Goal: Task Accomplishment & Management: Manage account settings

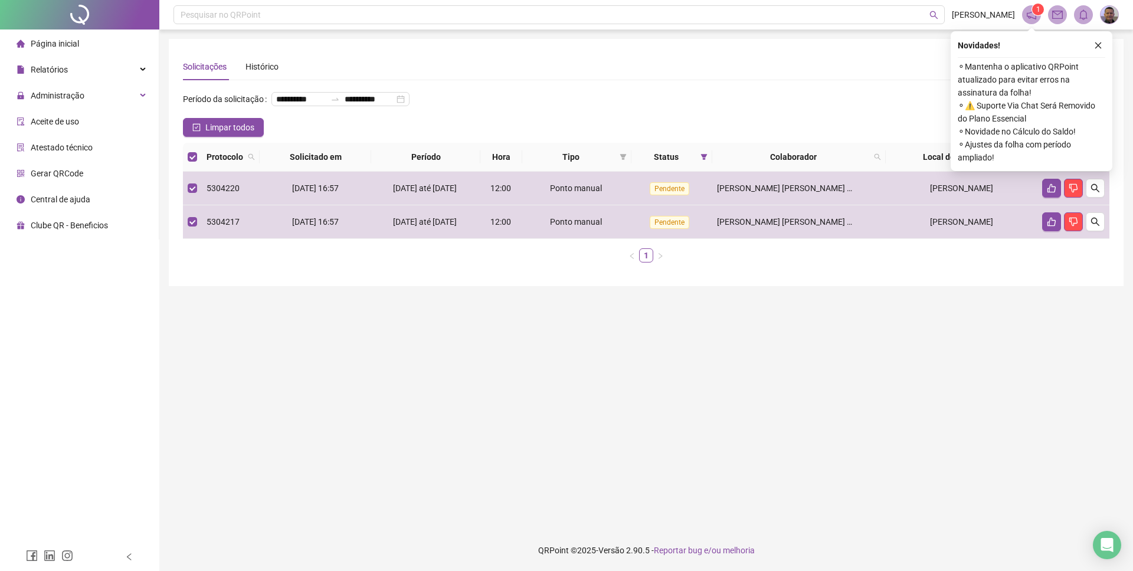
click at [1066, 161] on icon "like" at bounding box center [1064, 157] width 8 height 8
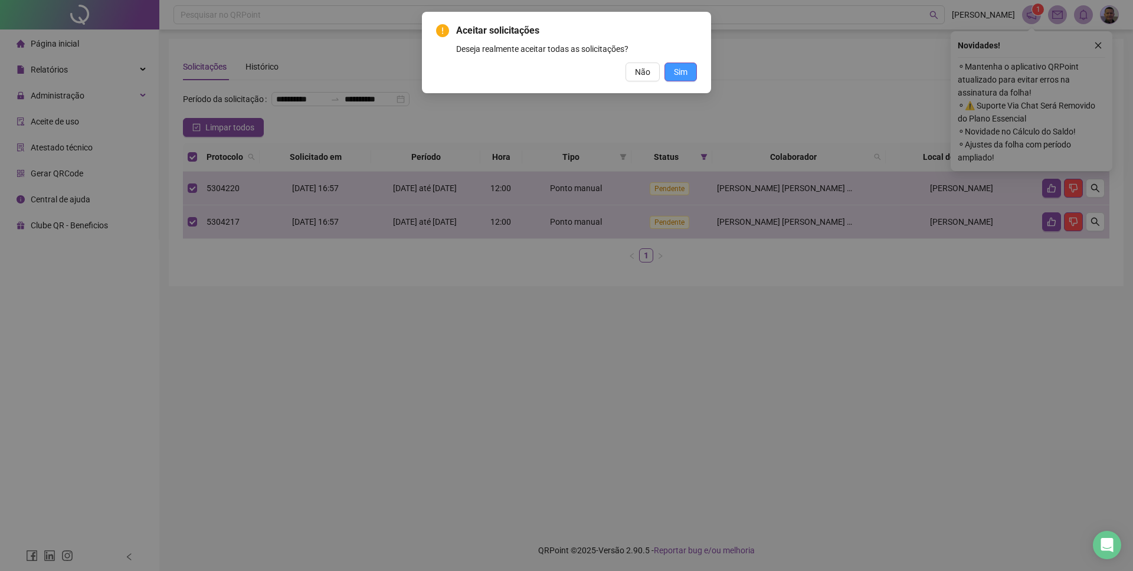
click at [681, 72] on span "Sim" at bounding box center [681, 71] width 14 height 13
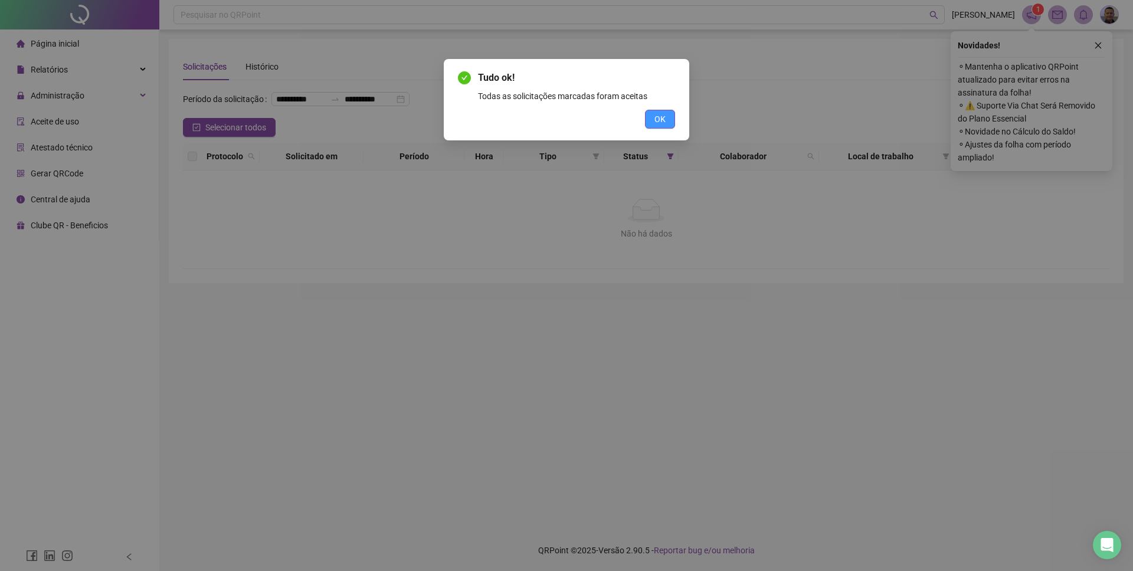
click at [663, 118] on span "OK" at bounding box center [659, 119] width 11 height 13
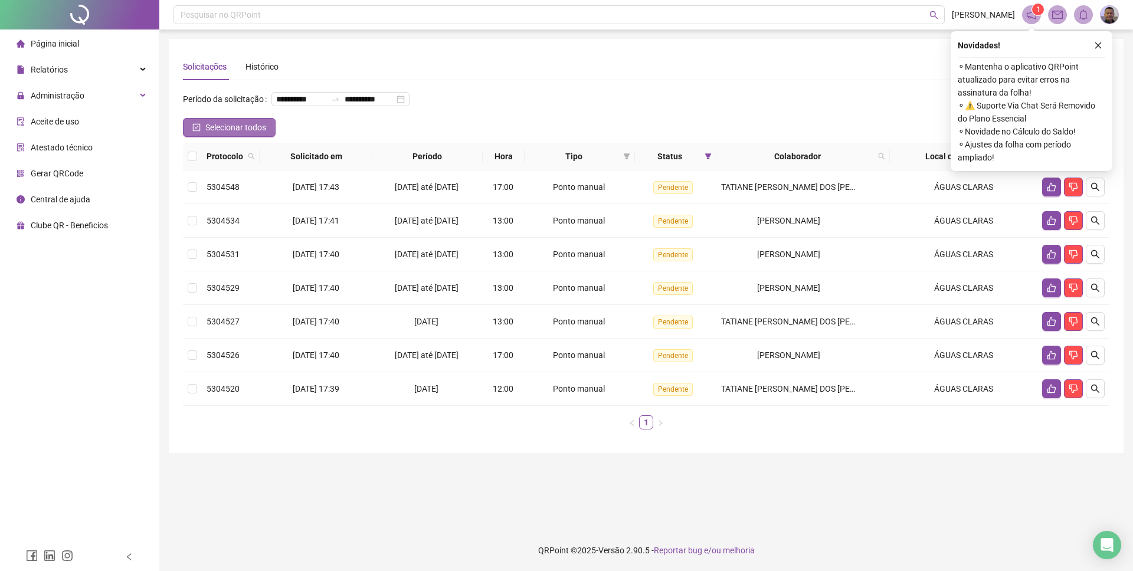
click at [194, 132] on icon "check-square" at bounding box center [196, 127] width 8 height 8
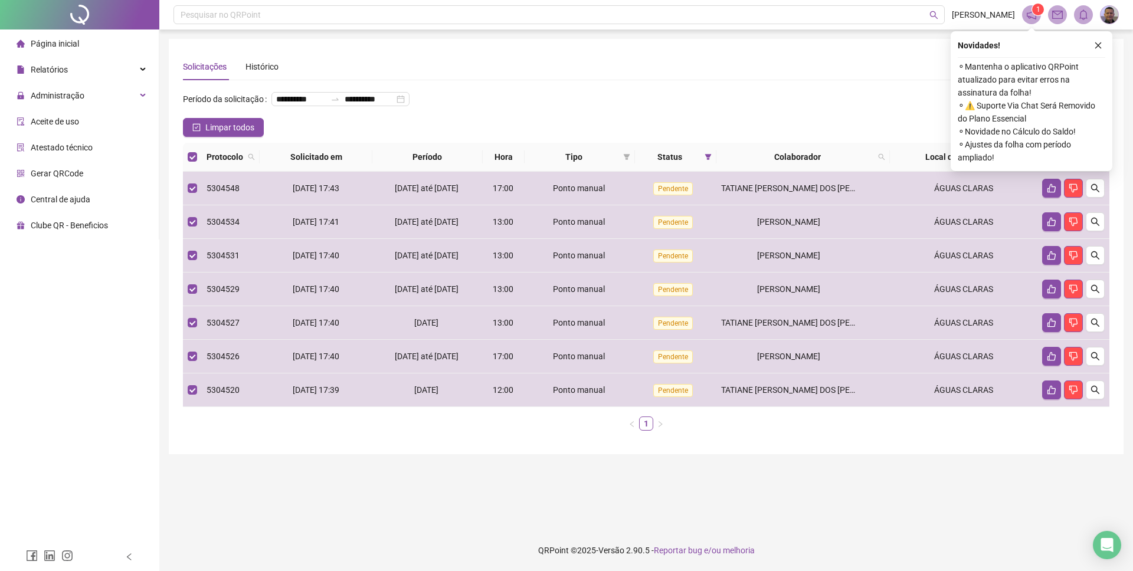
click at [1065, 161] on icon "like" at bounding box center [1065, 157] width 8 height 8
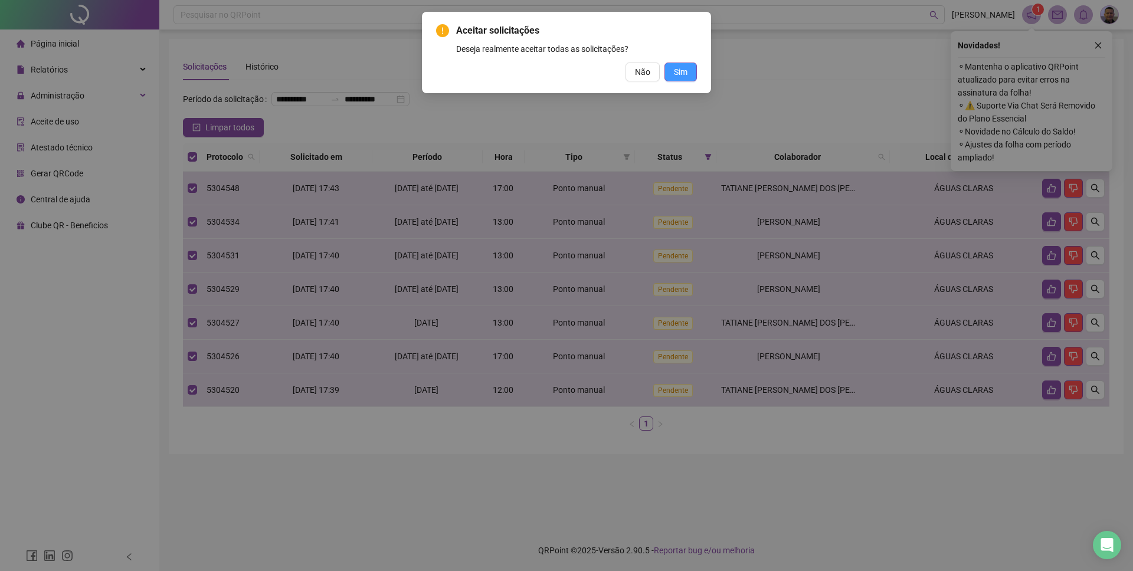
click at [677, 68] on span "Sim" at bounding box center [681, 71] width 14 height 13
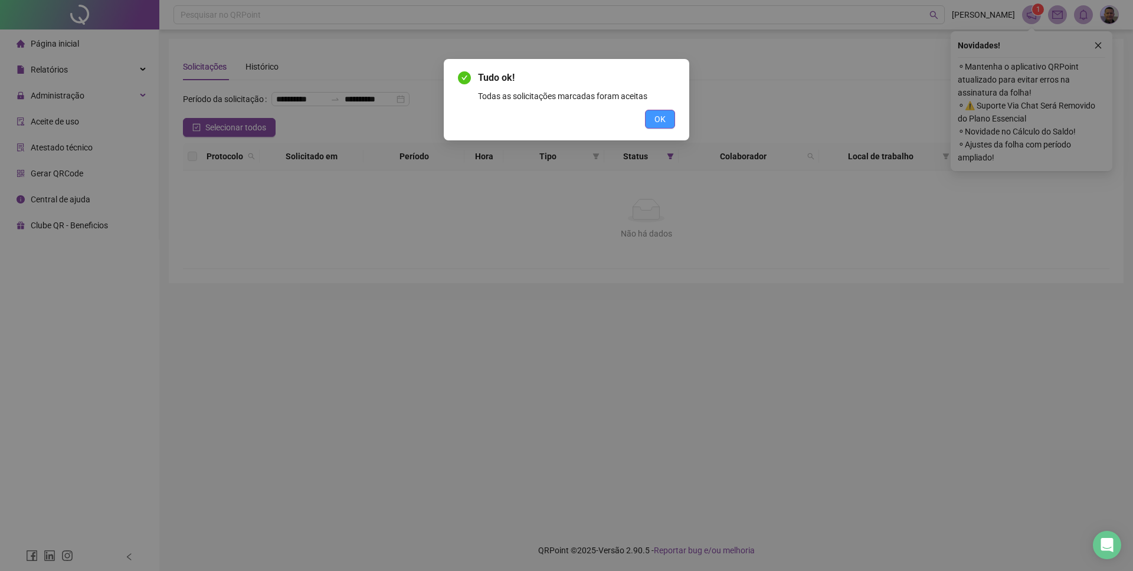
click at [663, 120] on span "OK" at bounding box center [659, 119] width 11 height 13
